Goal: Download file/media

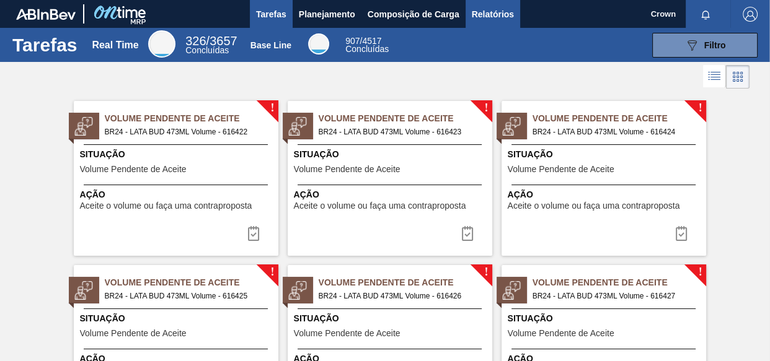
click at [485, 9] on span "Relatórios" at bounding box center [493, 14] width 42 height 15
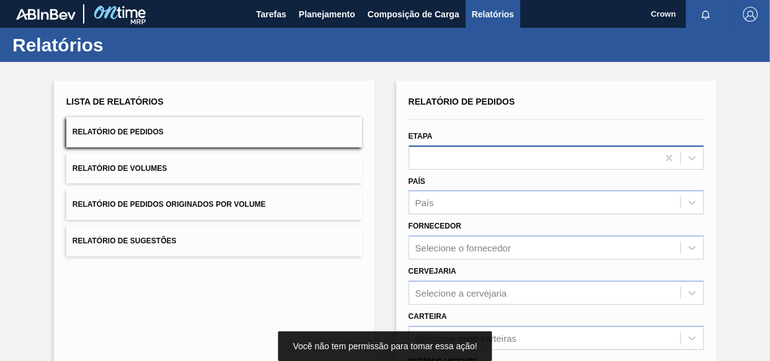
click at [459, 162] on div at bounding box center [533, 158] width 249 height 18
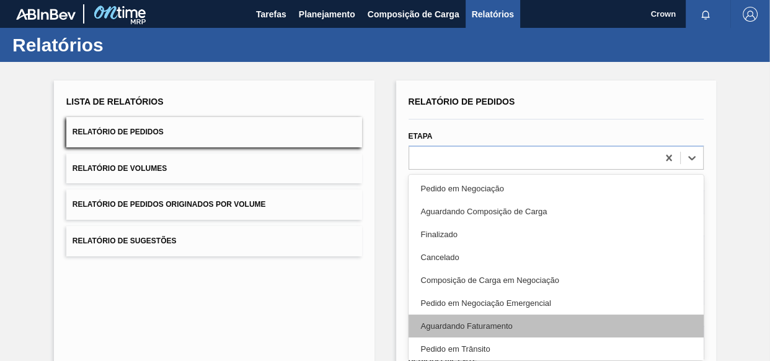
click at [506, 323] on div "Aguardando Faturamento" at bounding box center [556, 326] width 296 height 23
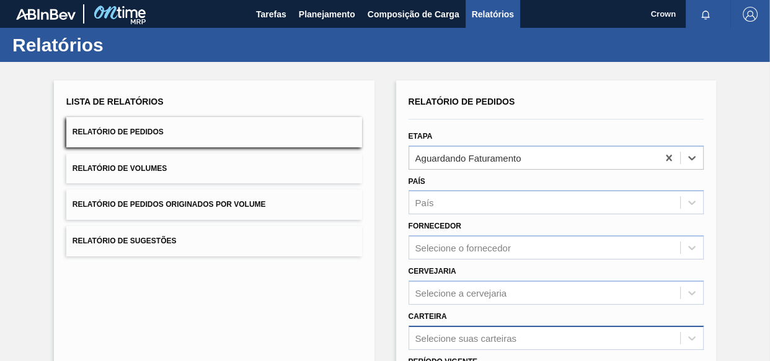
click at [456, 333] on div "Selecione suas carteiras" at bounding box center [556, 338] width 296 height 24
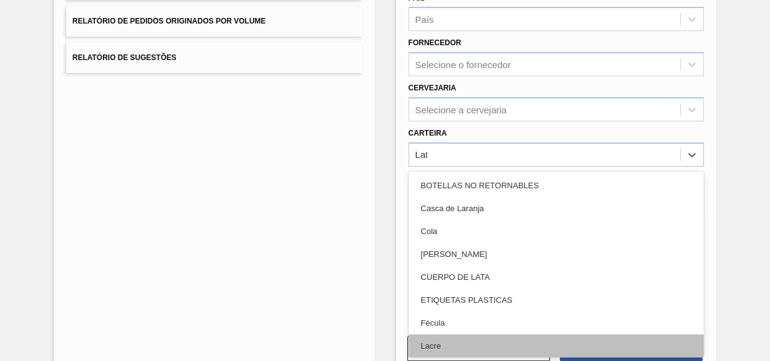
type input "Lata"
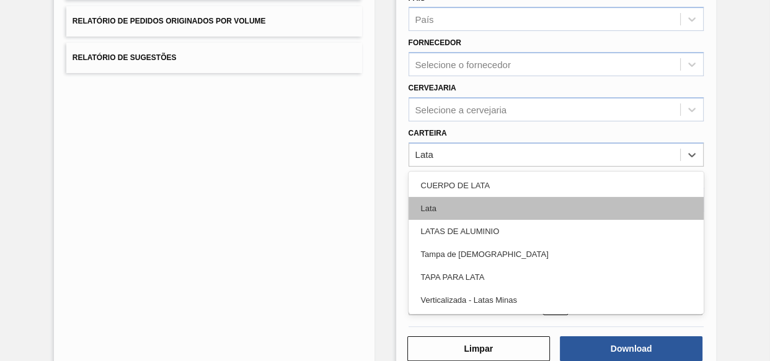
click at [428, 203] on div "Lata" at bounding box center [556, 208] width 296 height 23
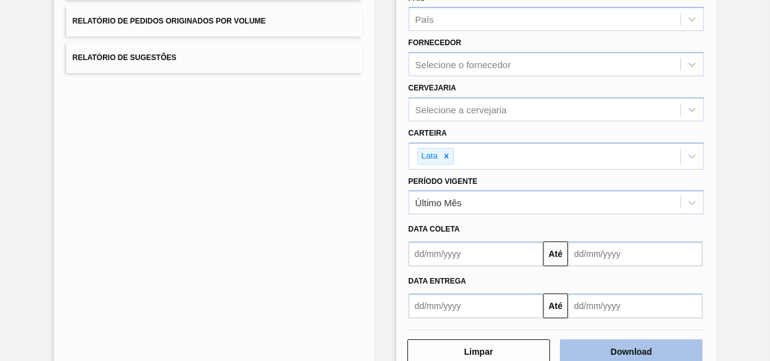
click at [594, 345] on button "Download" at bounding box center [631, 352] width 143 height 25
